Goal: Obtain resource: Download file/media

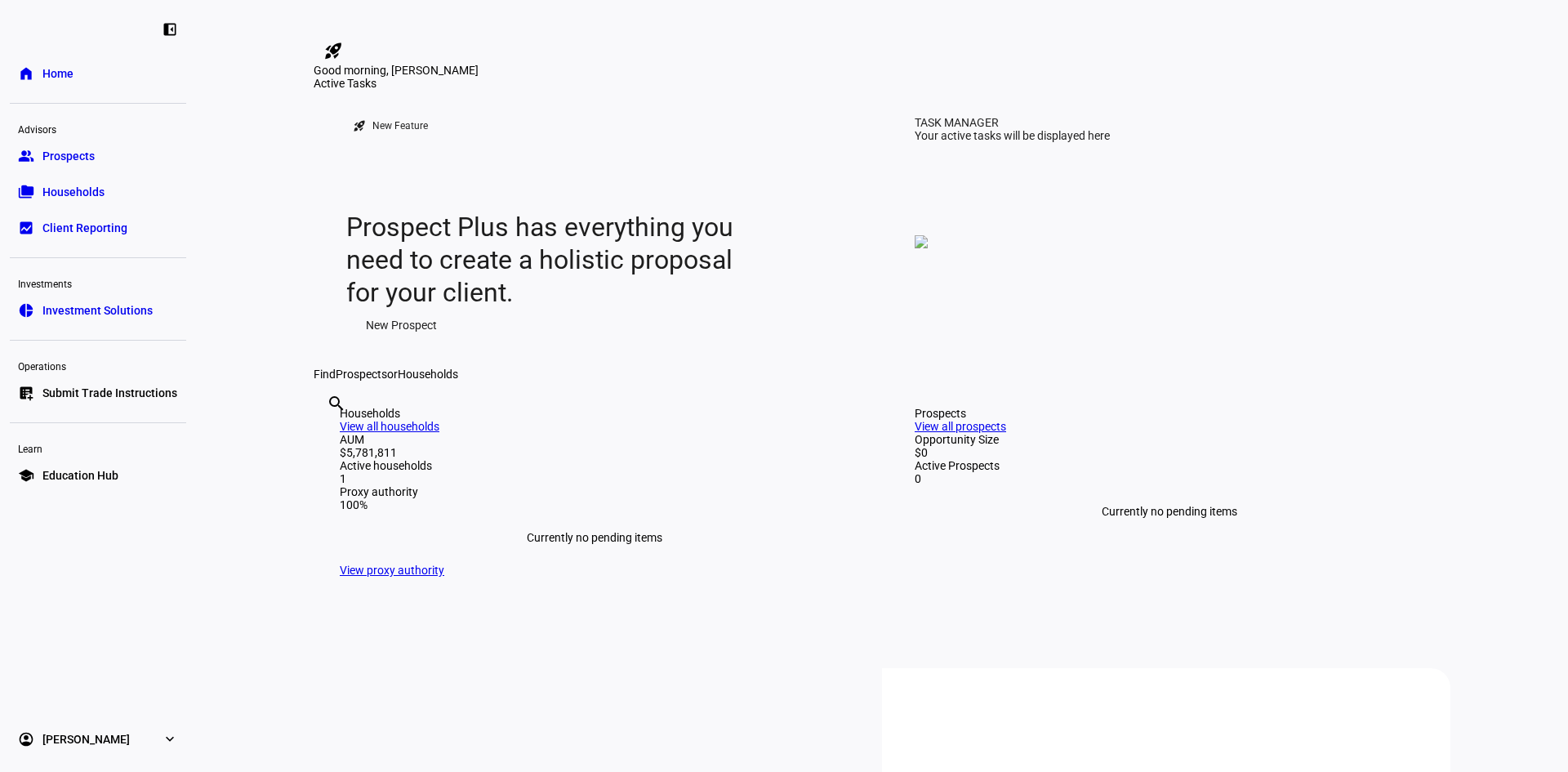
click at [70, 184] on span "Households" at bounding box center [73, 192] width 62 height 17
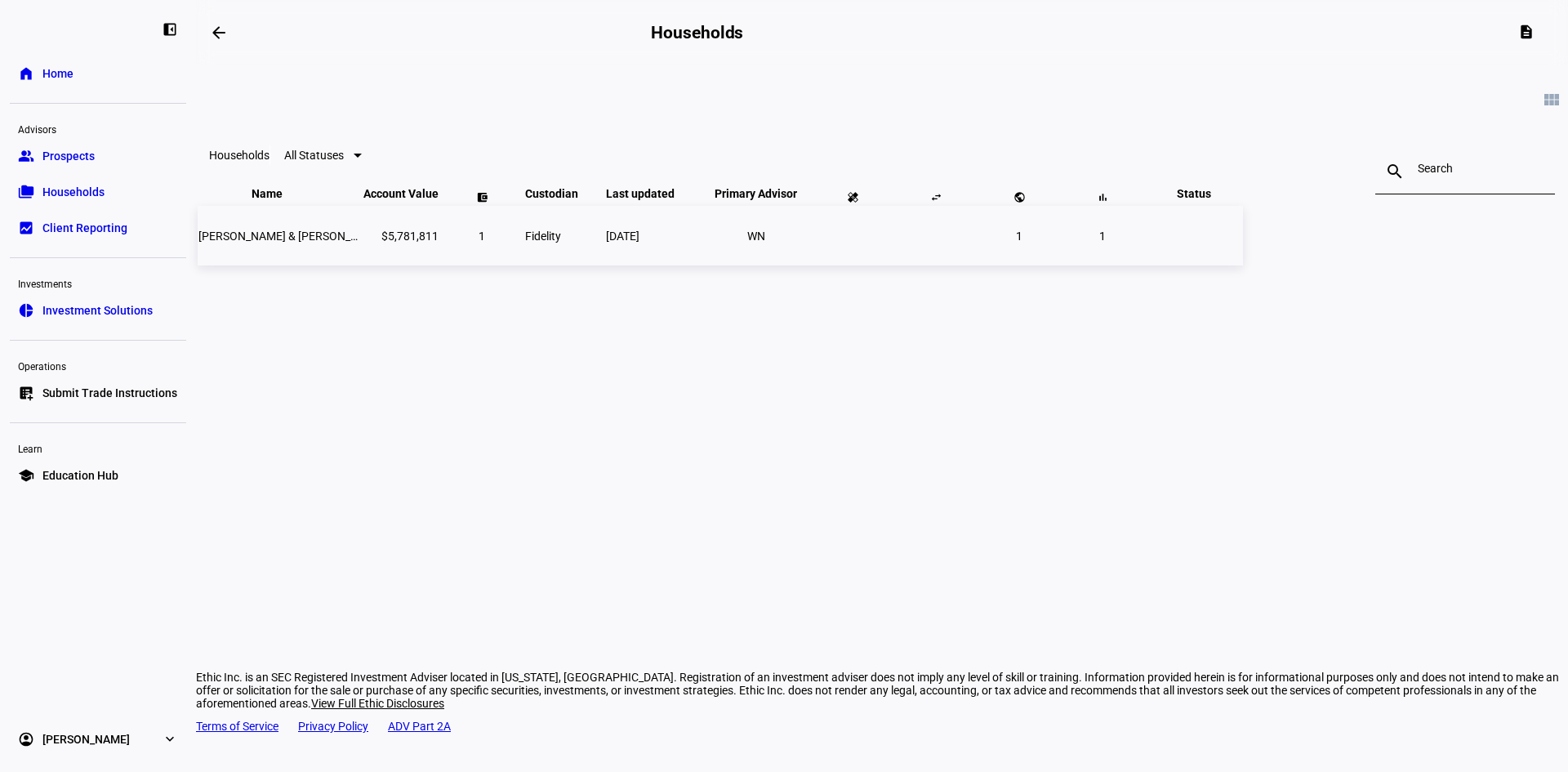
click at [561, 243] on span "Fidelity" at bounding box center [542, 236] width 36 height 13
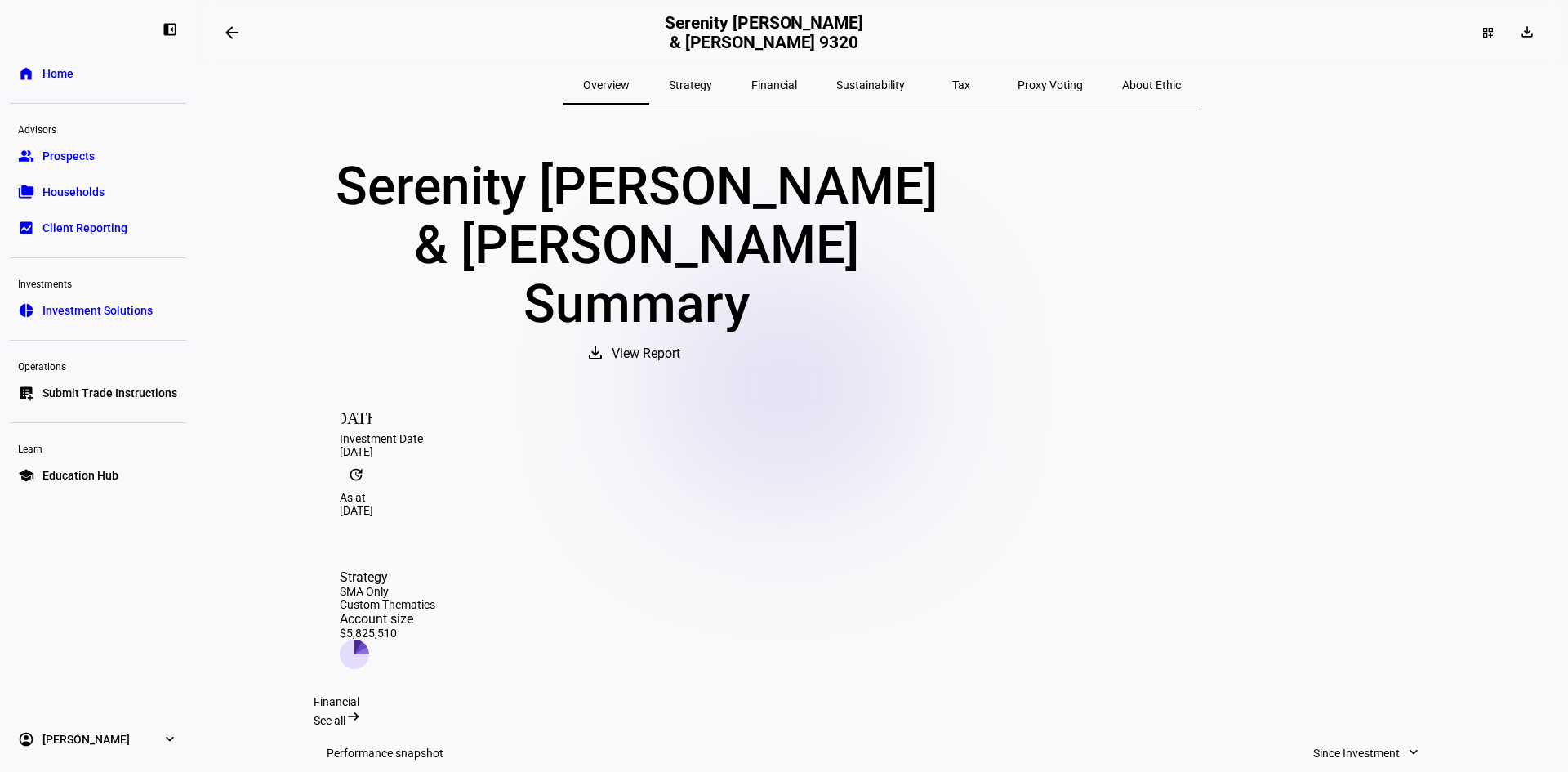
click at [681, 335] on span "View Report" at bounding box center [646, 354] width 69 height 39
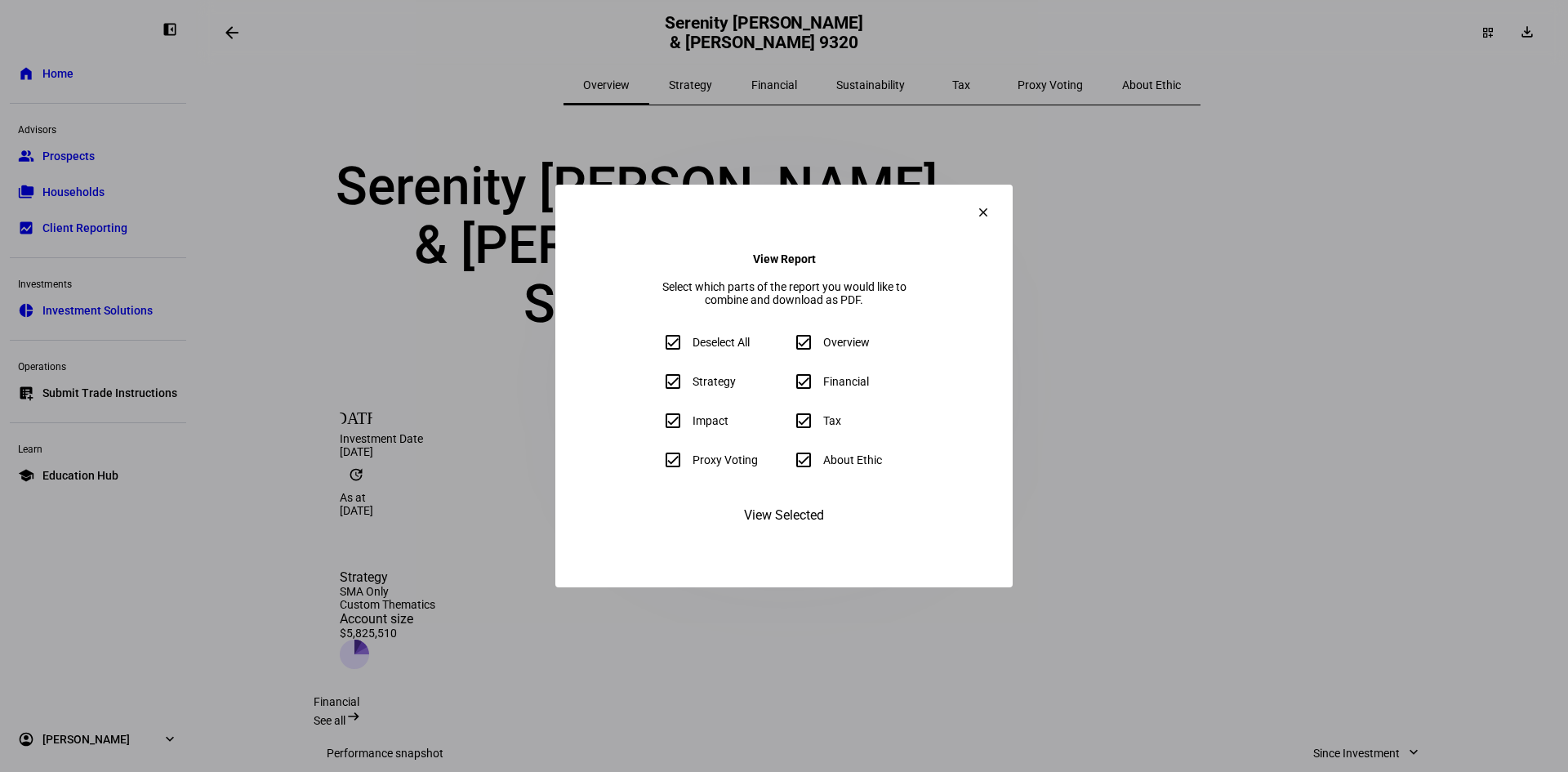
click at [766, 535] on span "View Selected" at bounding box center [784, 515] width 80 height 39
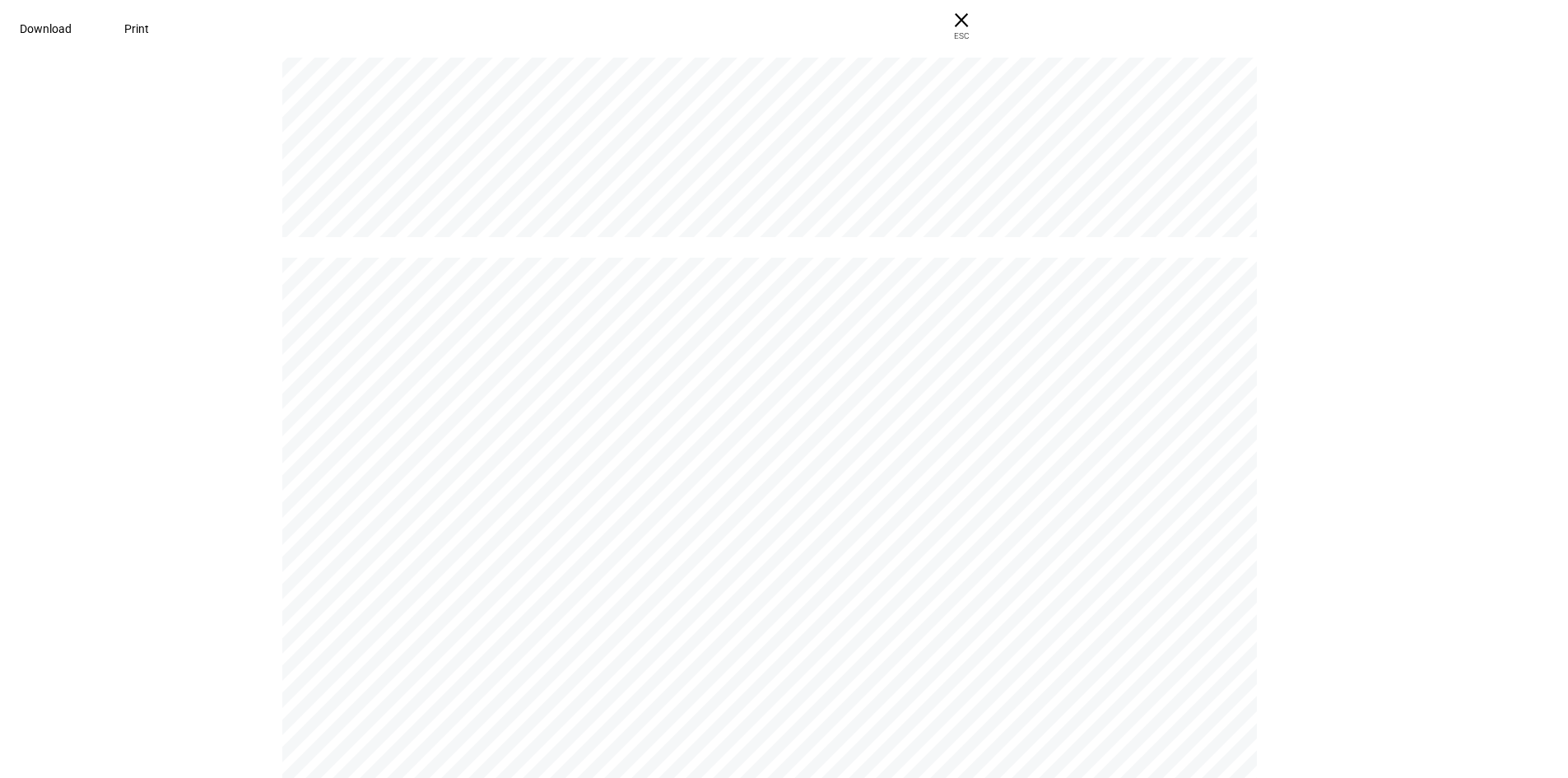
scroll to position [1318, 0]
click at [92, 37] on span at bounding box center [46, 28] width 92 height 39
